Goal: Task Accomplishment & Management: Use online tool/utility

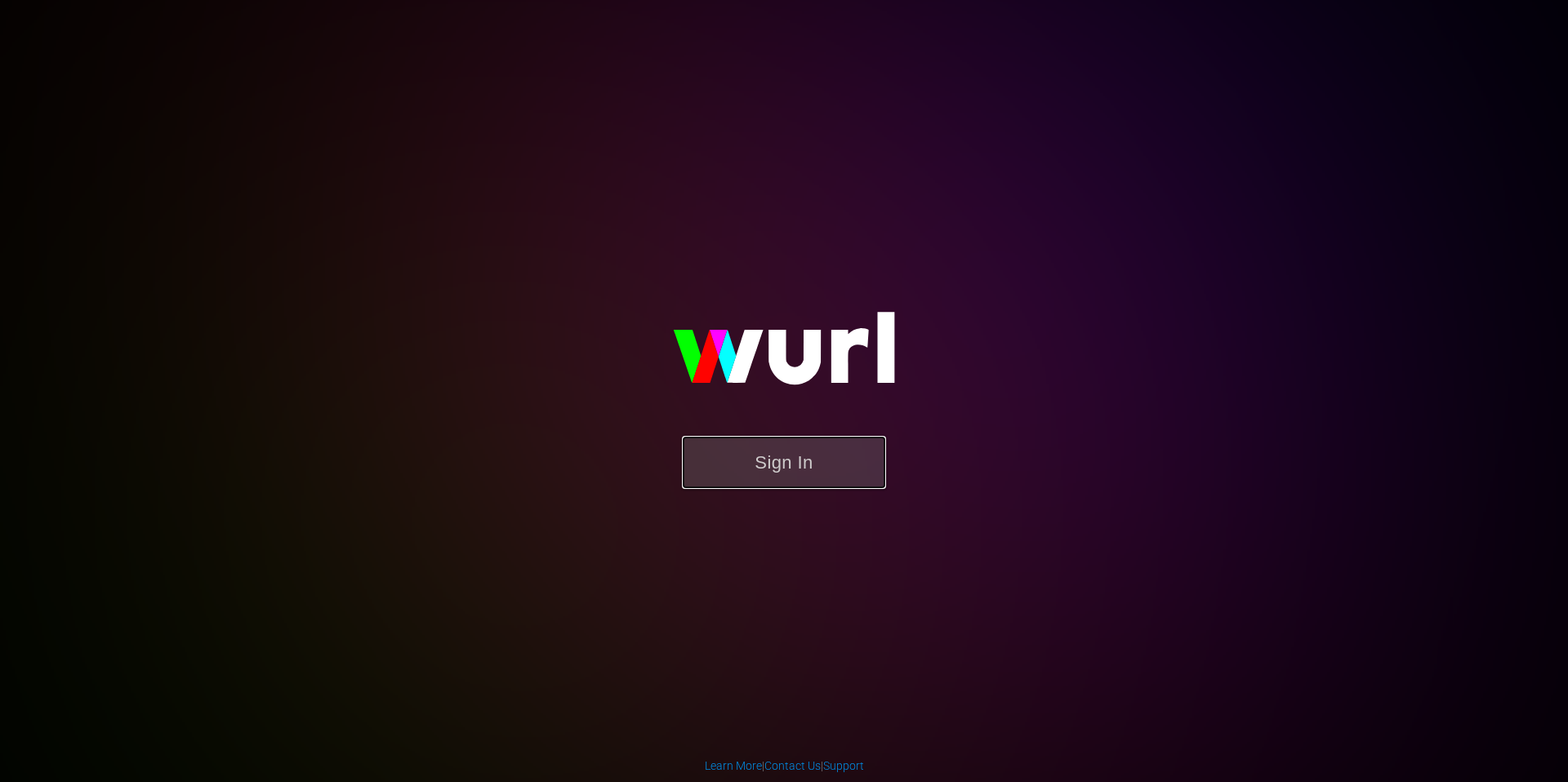
click at [785, 462] on button "Sign In" at bounding box center [784, 462] width 205 height 53
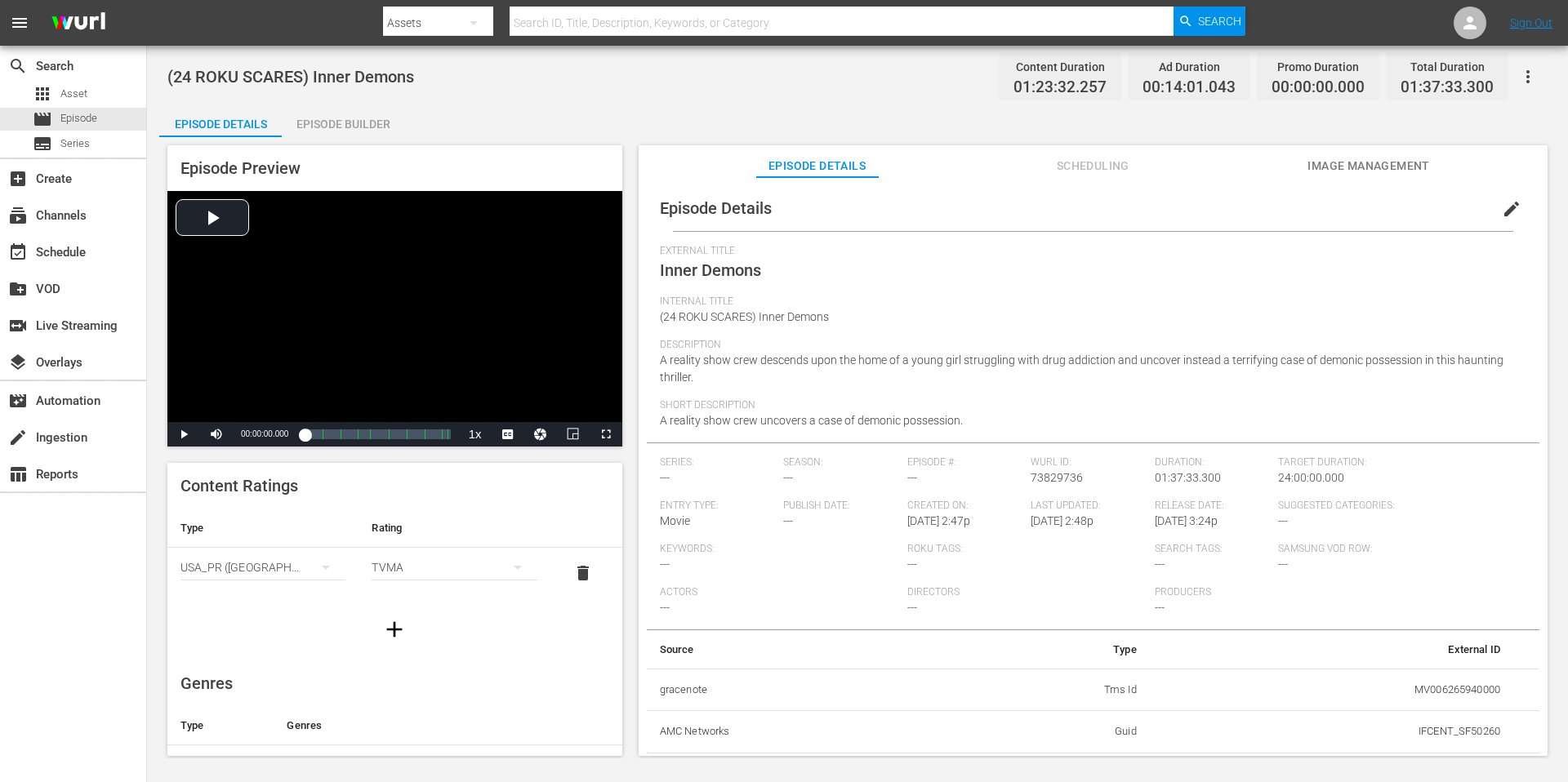
click at [1332, 169] on span "Image Management" at bounding box center [1369, 166] width 123 height 21
click at [1359, 161] on span "Image Management" at bounding box center [1369, 166] width 123 height 21
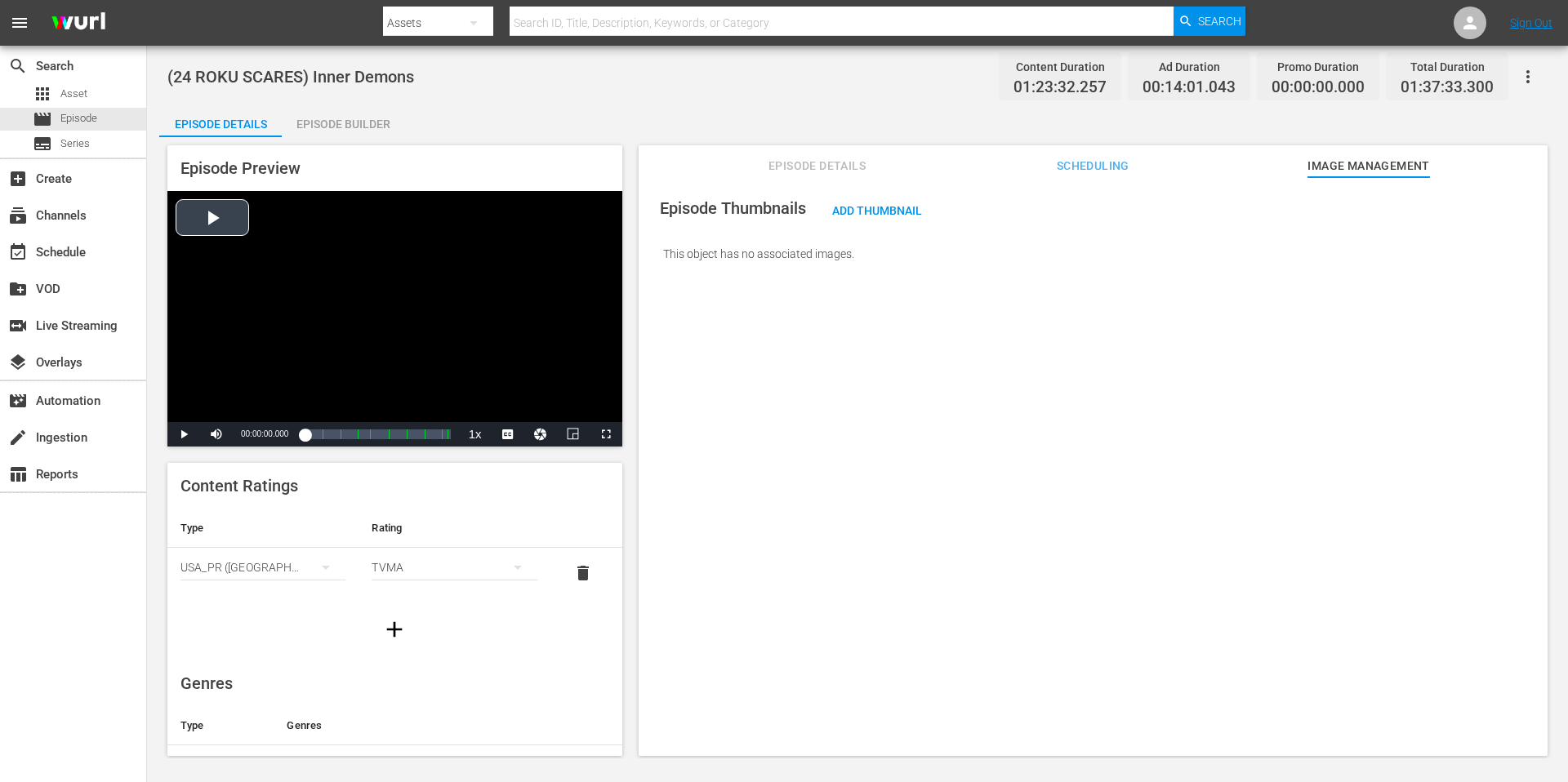
click at [216, 218] on div "Video Player" at bounding box center [395, 306] width 455 height 232
click at [184, 434] on span "Video Player" at bounding box center [184, 434] width 0 height 0
